Goal: Contribute content

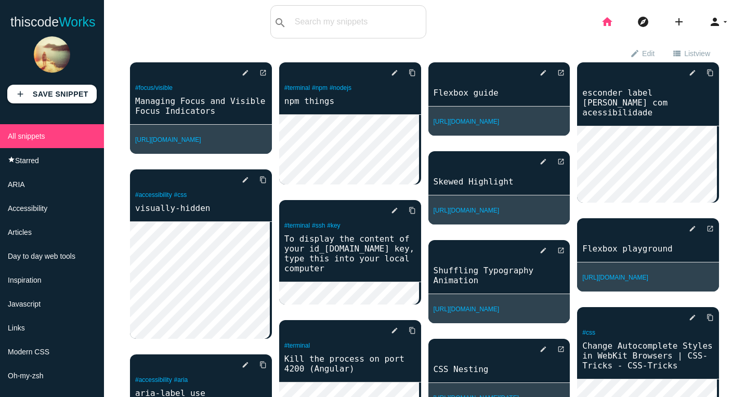
click at [601, 29] on icon "home" at bounding box center [607, 21] width 12 height 33
click at [304, 28] on div "search All: All: Code: Title: Tag: All: Code: Title: Tag:" at bounding box center [348, 21] width 156 height 33
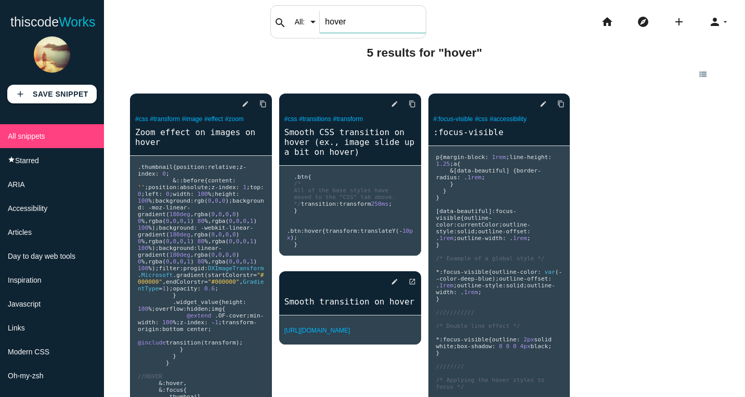
drag, startPoint x: 357, startPoint y: 22, endPoint x: 253, endPoint y: -5, distance: 107.9
click at [253, 0] on html "thiscode Works thiscodeworks search All: All: Code: Title: Tag: All: Code: Titl…" at bounding box center [372, 198] width 745 height 397
type input "decoration"
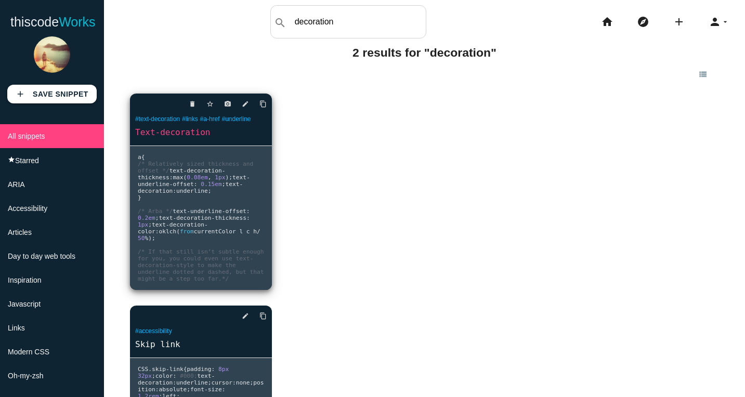
click at [188, 206] on pre "a { /* Relatively sized thickness and offset */ text - decoration - thickness :…" at bounding box center [201, 218] width 142 height 144
click at [160, 134] on link "Text-decoration" at bounding box center [201, 132] width 142 height 12
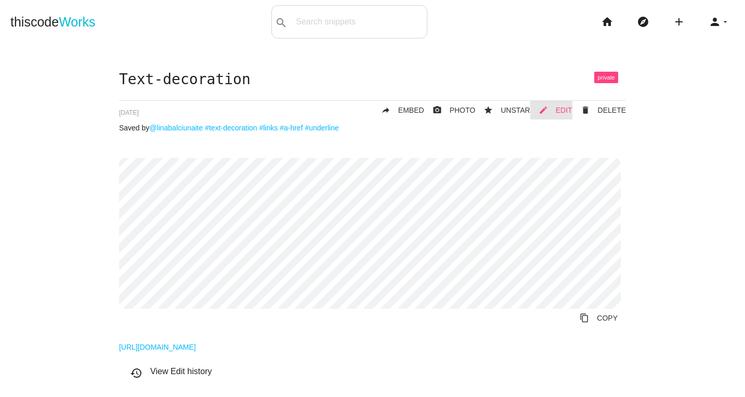
click at [556, 110] on span "EDIT" at bounding box center [564, 110] width 17 height 8
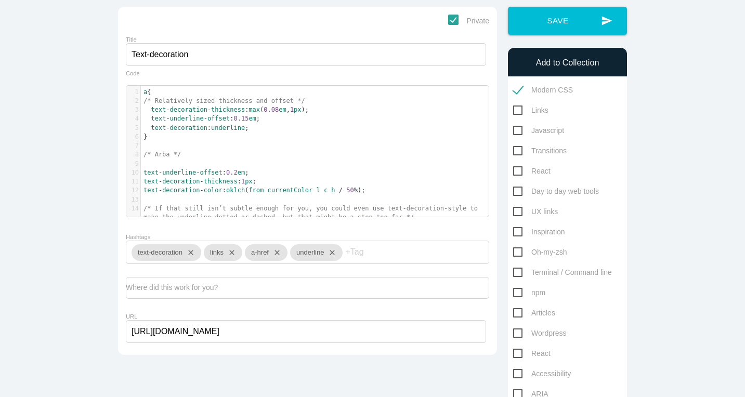
scroll to position [3, 0]
click at [413, 215] on pre "/* If that still isn’t subtle enough for you, you could even use text-decoratio…" at bounding box center [318, 213] width 355 height 18
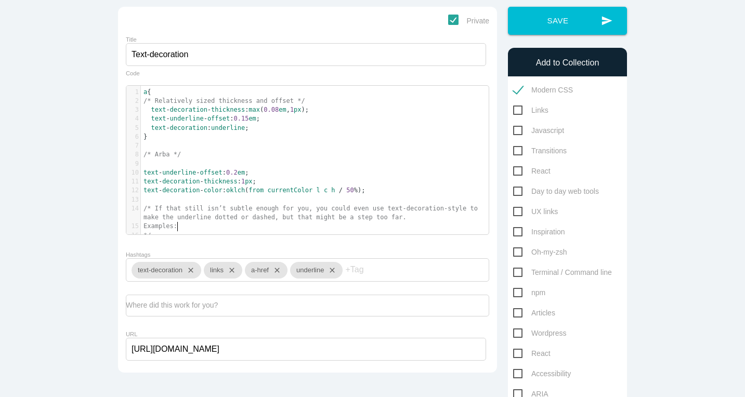
scroll to position [3, 31]
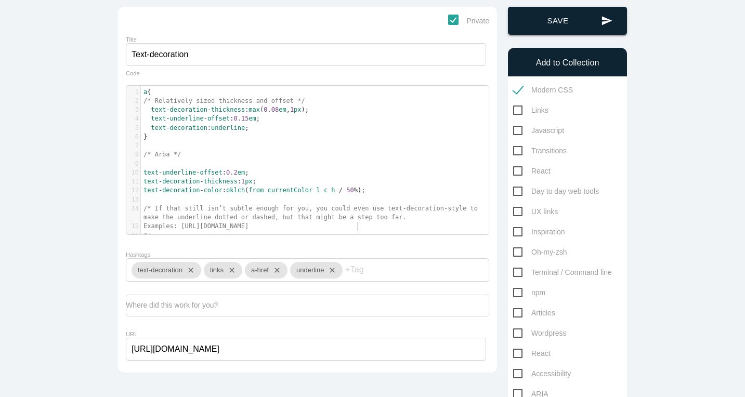
type textarea "Examples:"
click at [540, 15] on button "send Save" at bounding box center [567, 21] width 119 height 28
